Goal: Navigation & Orientation: Find specific page/section

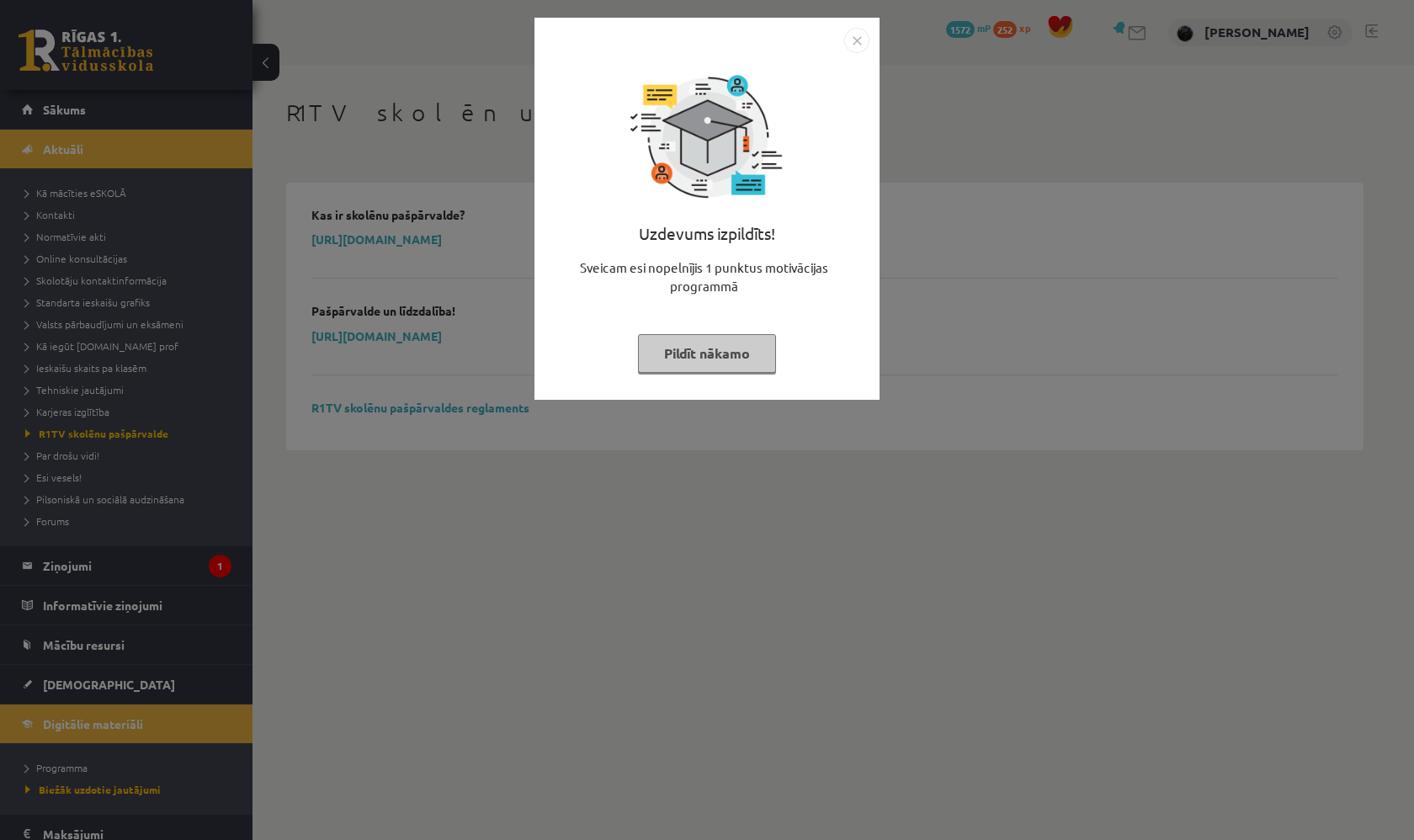
click at [866, 46] on img "Close" at bounding box center [857, 40] width 26 height 26
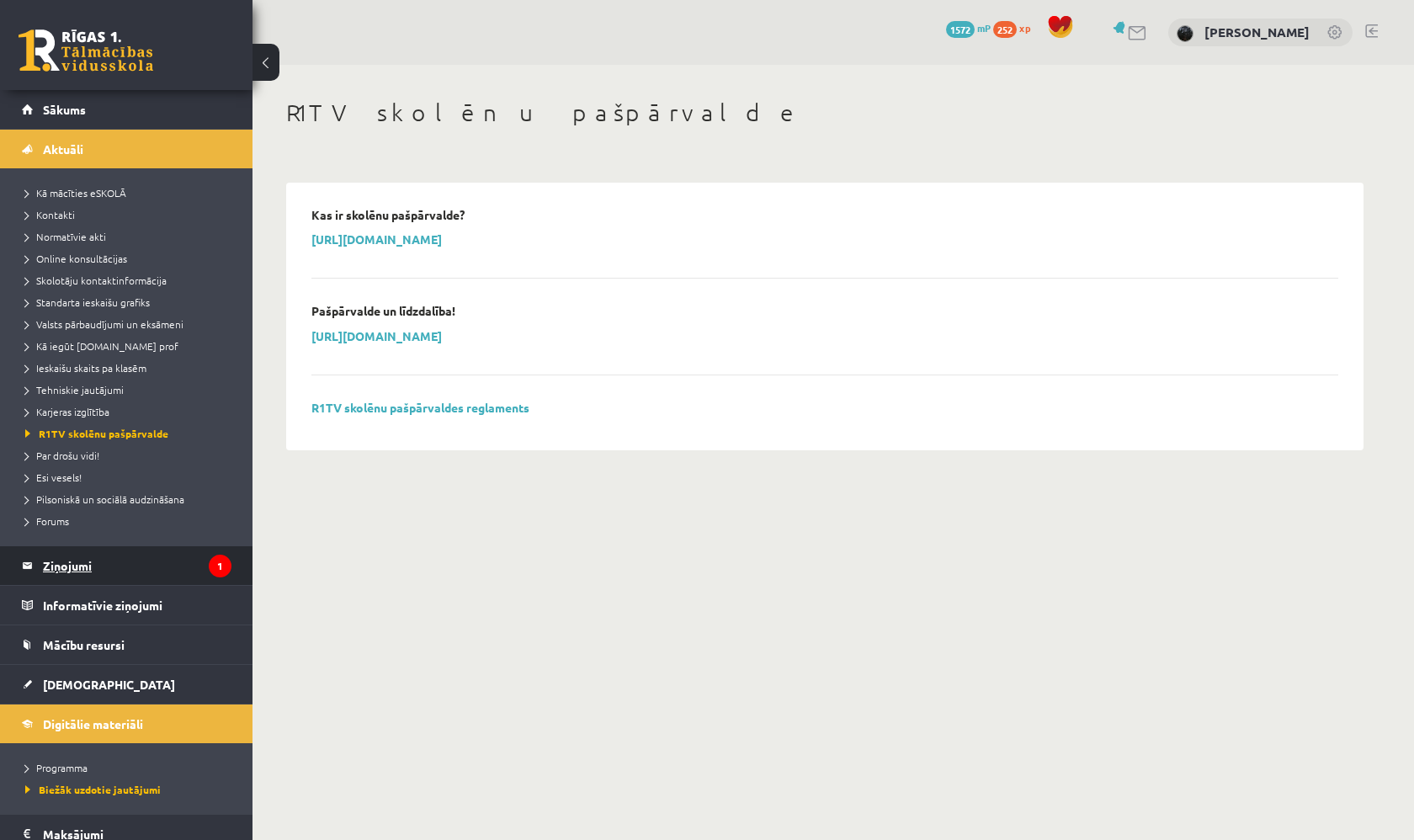
click at [145, 567] on legend "Ziņojumi 1" at bounding box center [137, 565] width 189 height 38
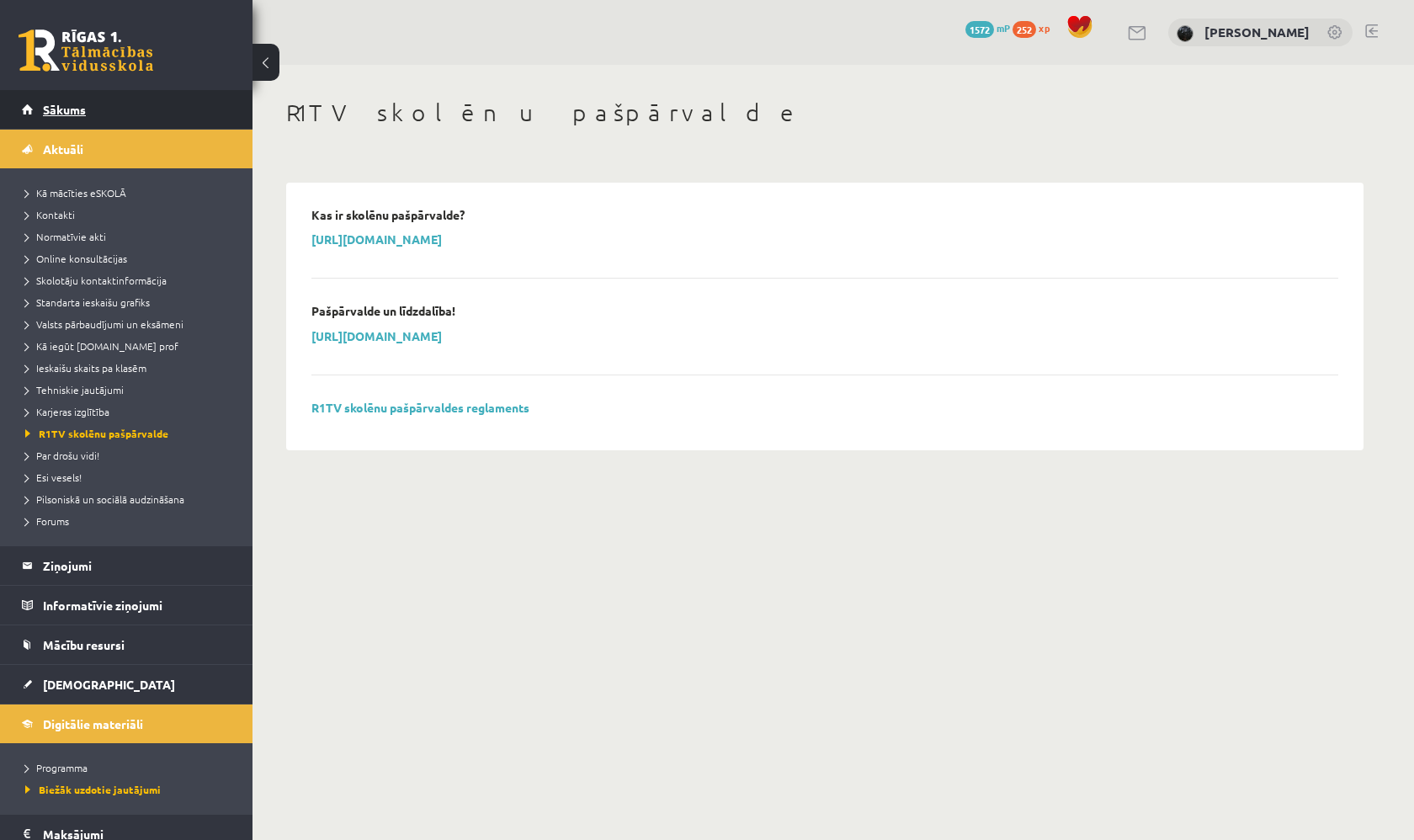
click at [167, 109] on link "Sākums" at bounding box center [126, 109] width 210 height 38
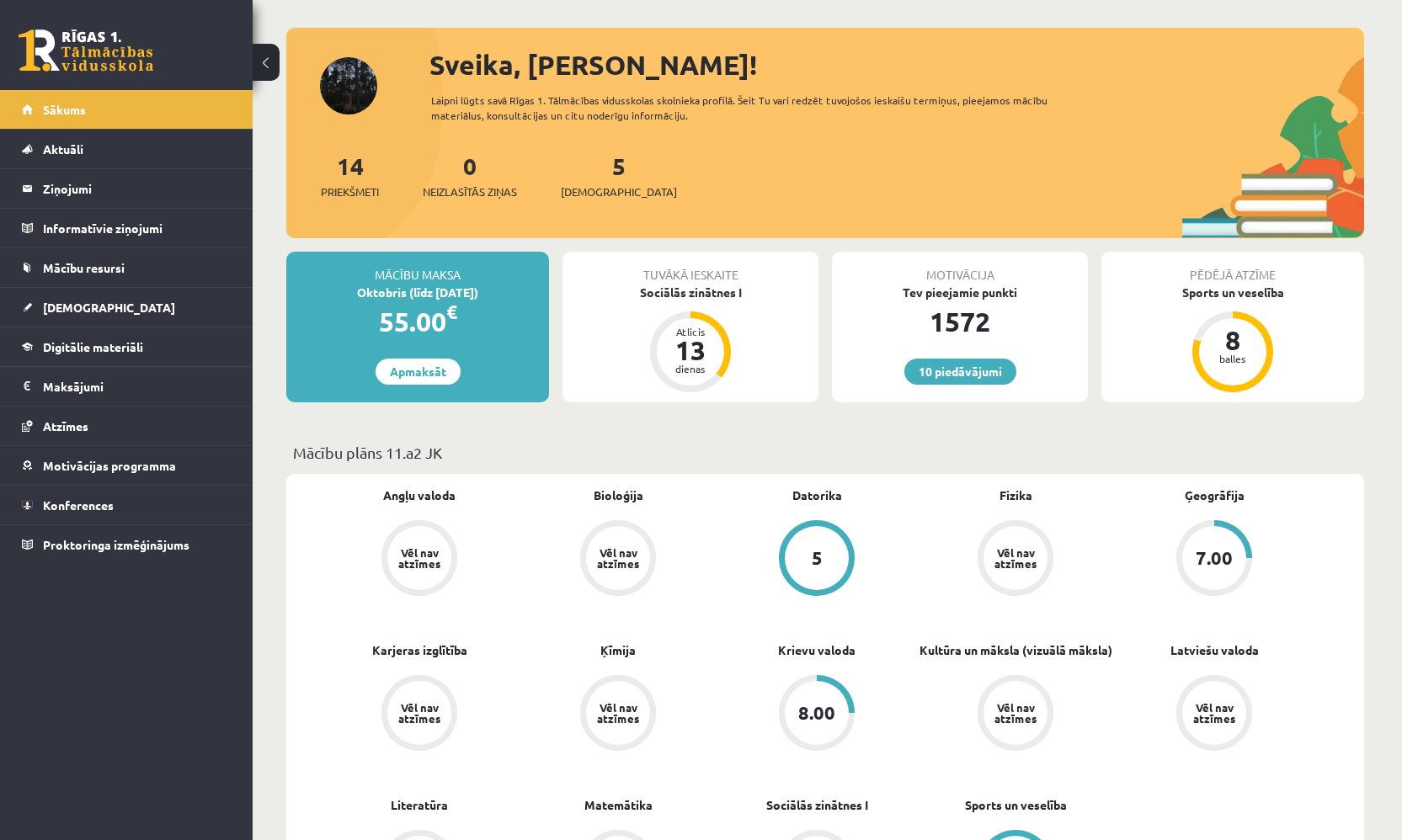
scroll to position [213, 0]
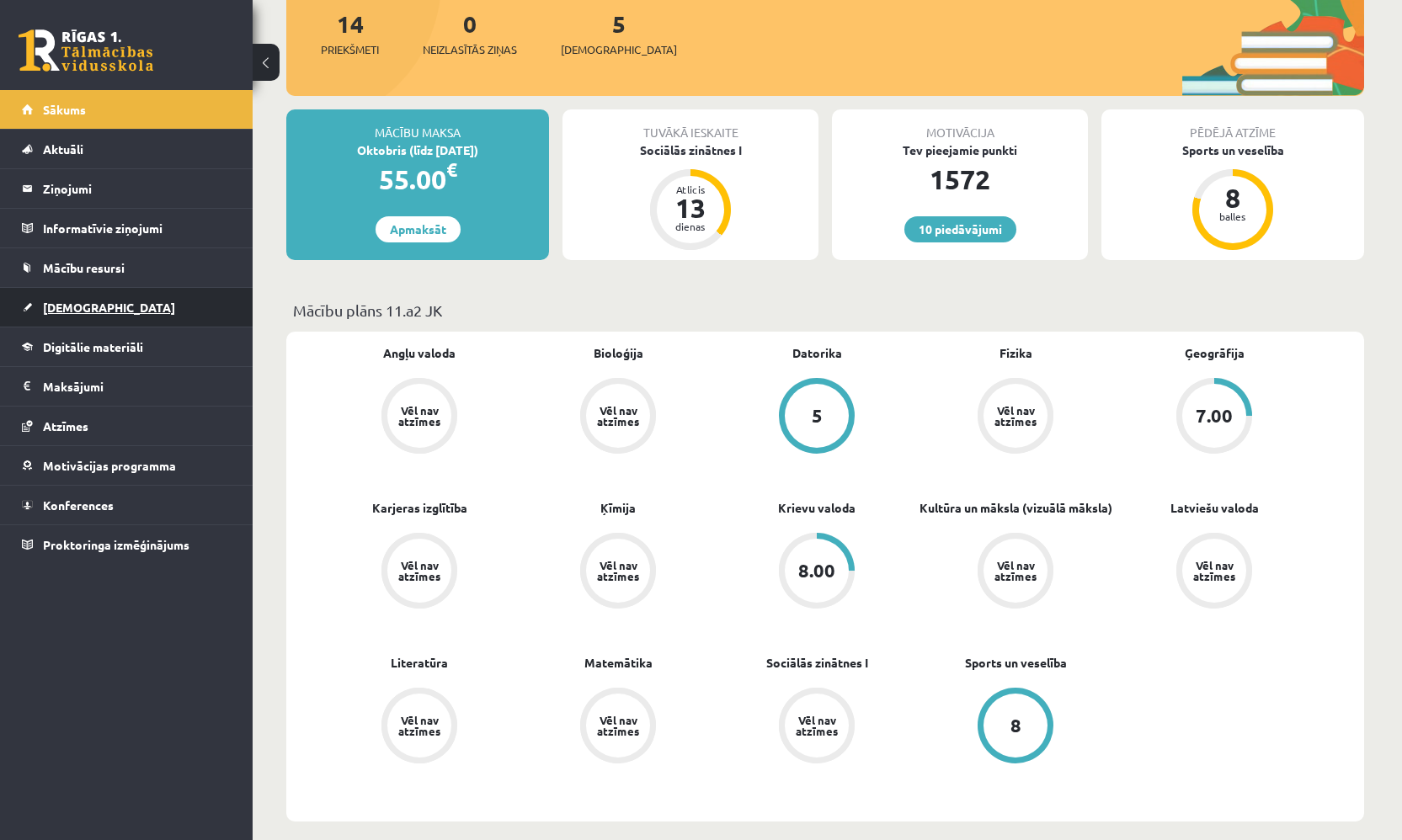
click at [116, 318] on link "[DEMOGRAPHIC_DATA]" at bounding box center [126, 307] width 210 height 38
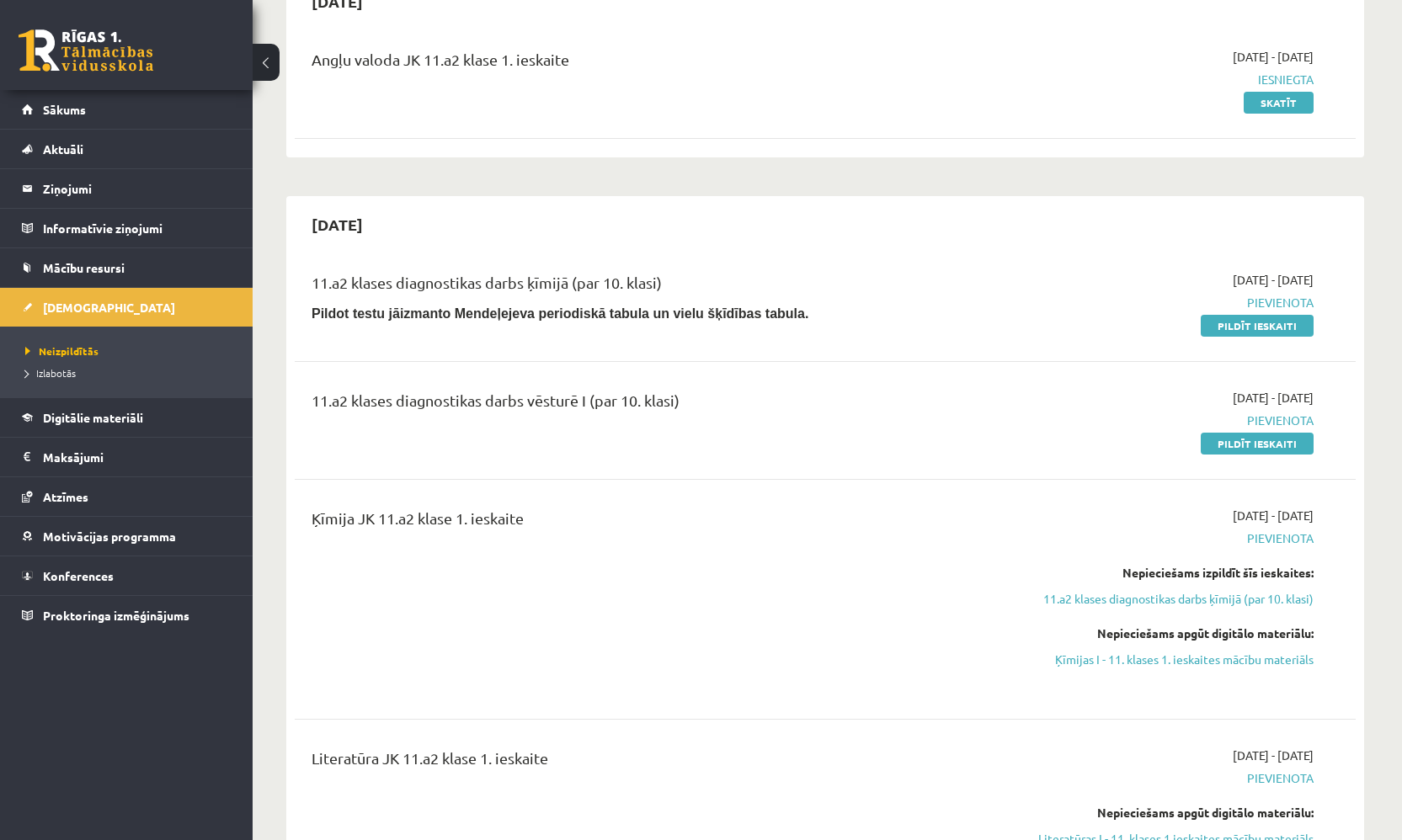
scroll to position [354, 0]
